Goal: Task Accomplishment & Management: Manage account settings

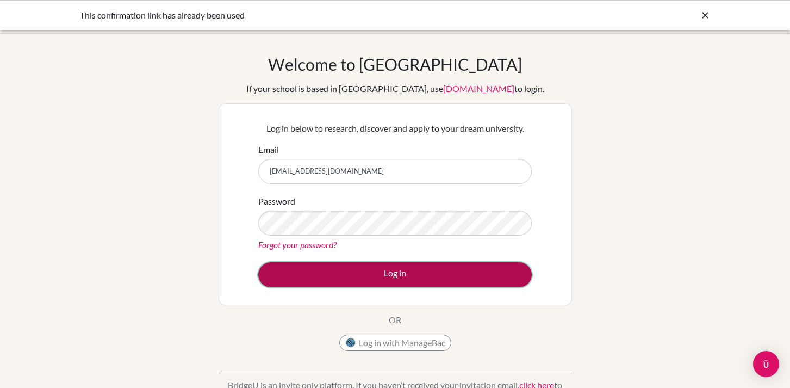
click at [403, 269] on button "Log in" at bounding box center [394, 274] width 273 height 25
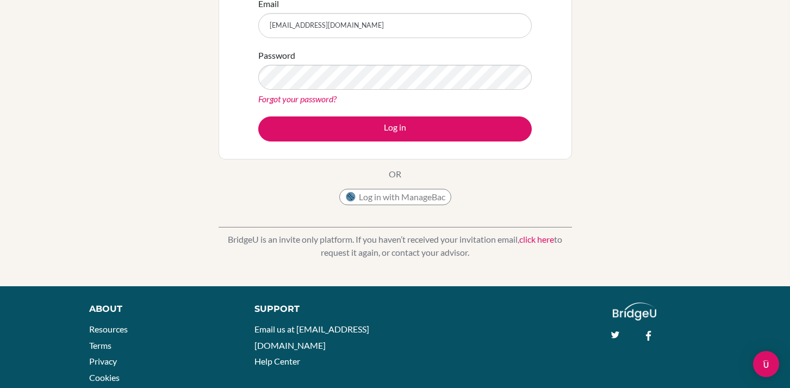
scroll to position [152, 0]
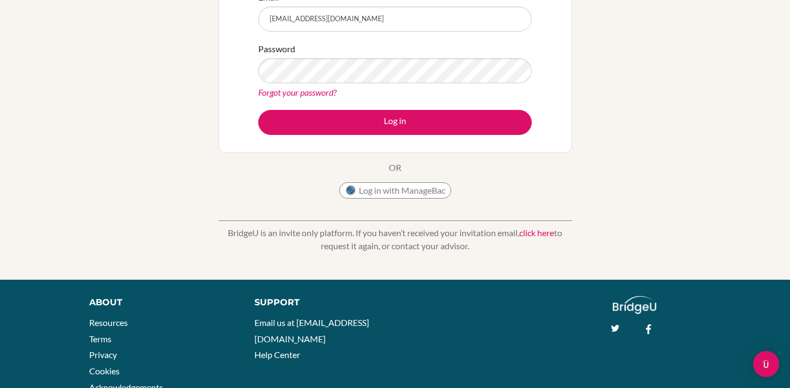
click at [317, 93] on link "Forgot your password?" at bounding box center [297, 92] width 78 height 10
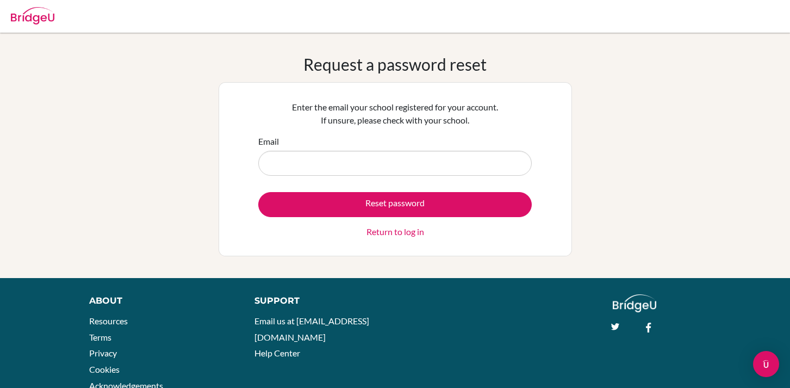
click at [323, 166] on input "Email" at bounding box center [394, 163] width 273 height 25
type input "[EMAIL_ADDRESS][DOMAIN_NAME]"
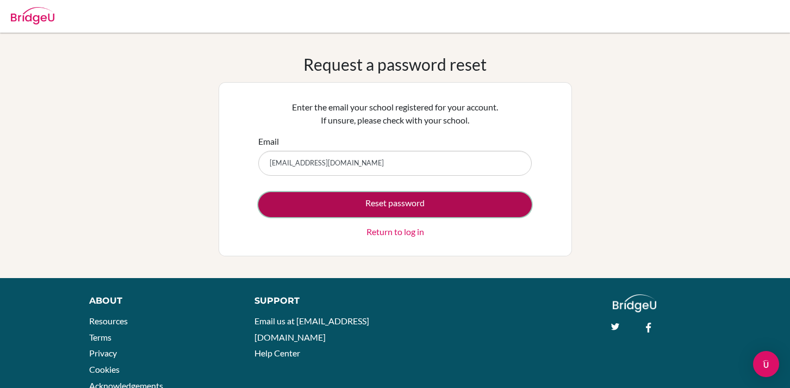
click at [408, 207] on button "Reset password" at bounding box center [394, 204] width 273 height 25
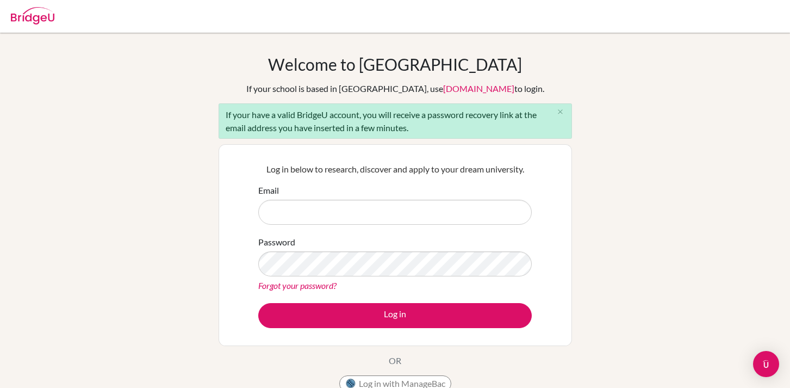
click at [359, 219] on input "Email" at bounding box center [394, 211] width 273 height 25
type input "[EMAIL_ADDRESS][DOMAIN_NAME]"
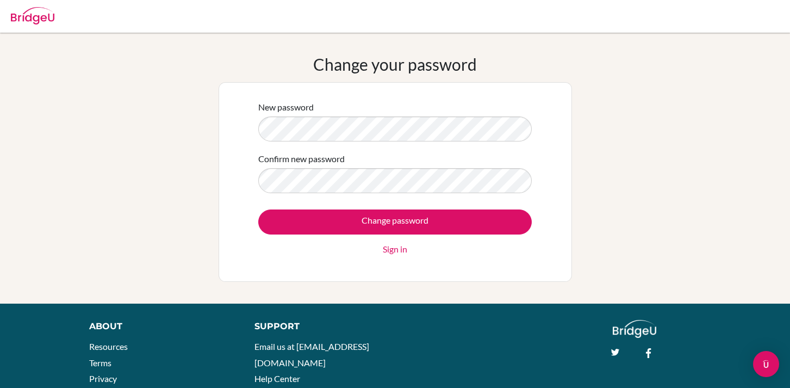
click at [418, 239] on div "Change password Sign in" at bounding box center [394, 232] width 273 height 46
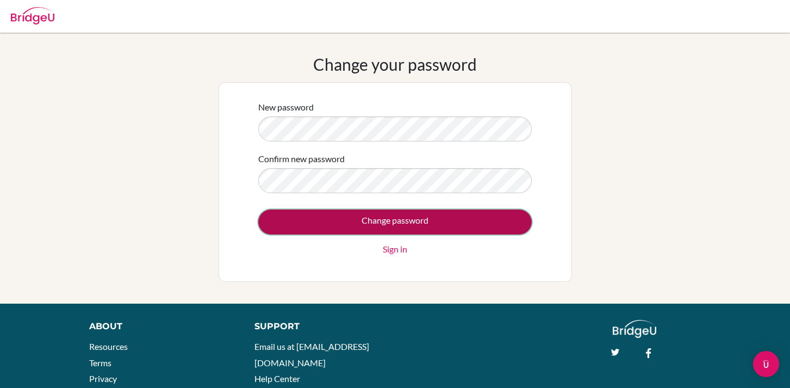
click at [416, 220] on input "Change password" at bounding box center [394, 221] width 273 height 25
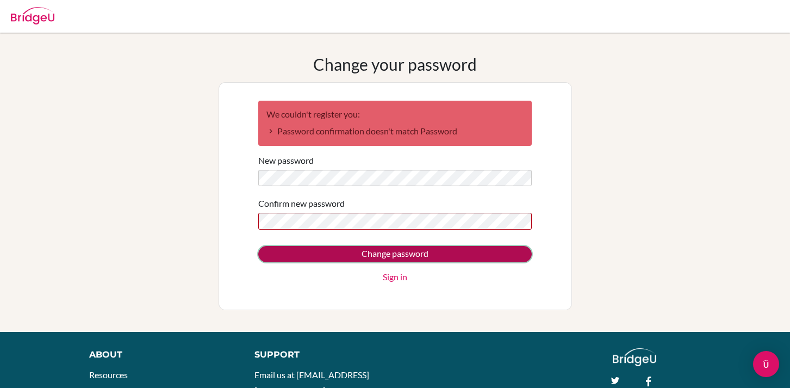
click at [416, 251] on input "Change password" at bounding box center [394, 254] width 273 height 16
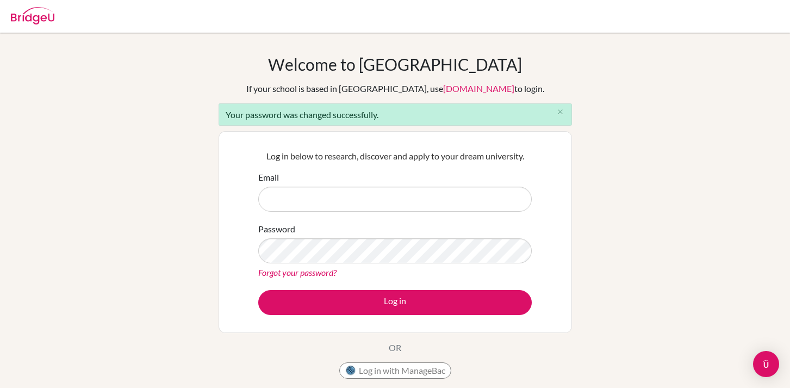
click at [381, 196] on input "Email" at bounding box center [394, 198] width 273 height 25
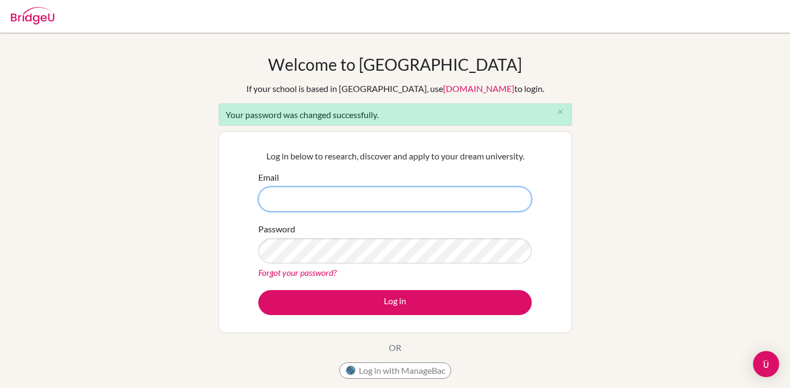
click at [327, 202] on input "Email" at bounding box center [394, 198] width 273 height 25
type input "[EMAIL_ADDRESS][DOMAIN_NAME]"
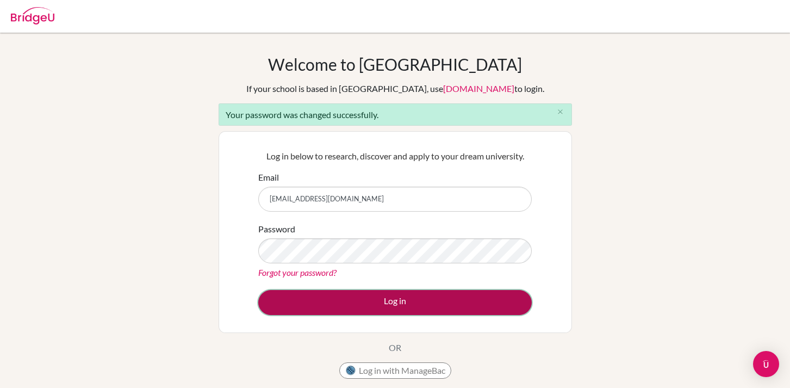
click at [391, 297] on button "Log in" at bounding box center [394, 302] width 273 height 25
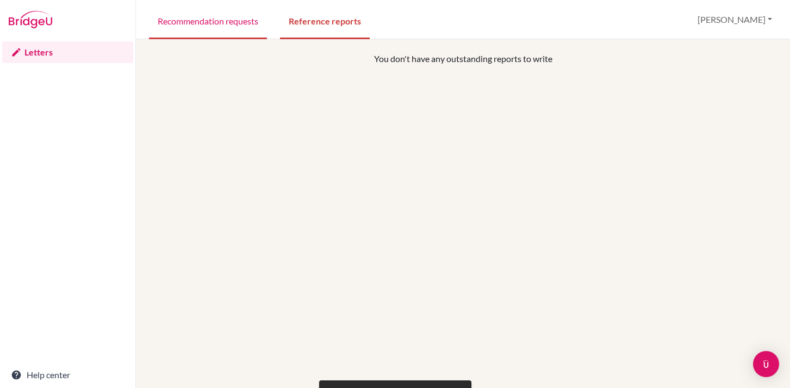
click at [222, 20] on link "Recommendation requests" at bounding box center [208, 21] width 118 height 38
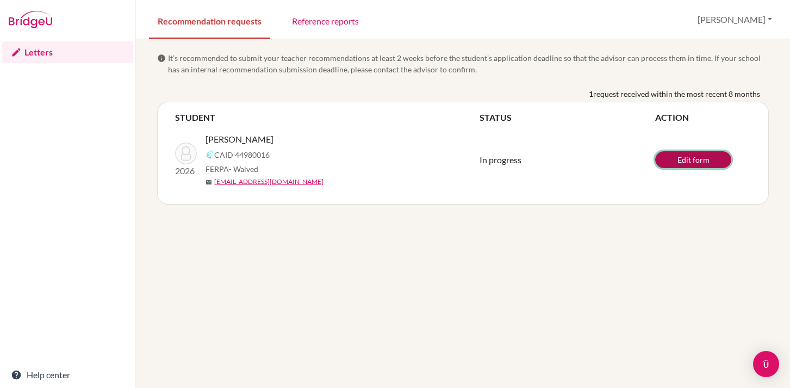
click at [679, 161] on link "Edit form" at bounding box center [693, 159] width 76 height 17
